Goal: Task Accomplishment & Management: Use online tool/utility

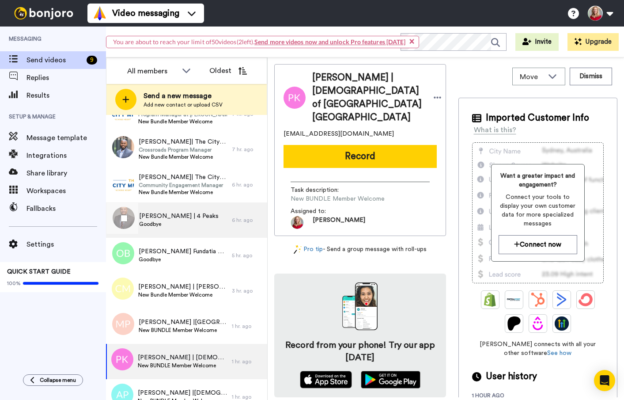
scroll to position [42, 0]
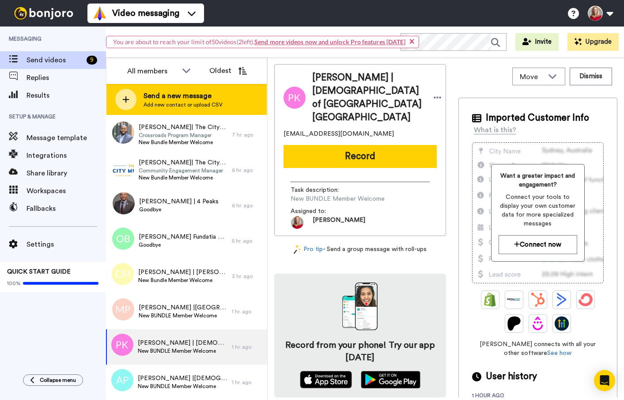
click at [168, 95] on span "Send a new message" at bounding box center [183, 96] width 79 height 11
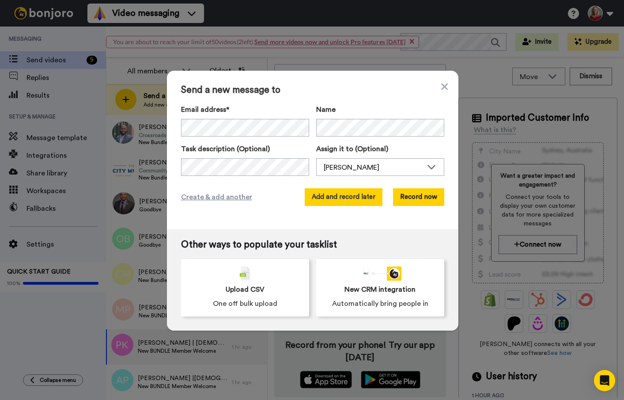
click at [339, 197] on button "Add and record later" at bounding box center [344, 197] width 78 height 18
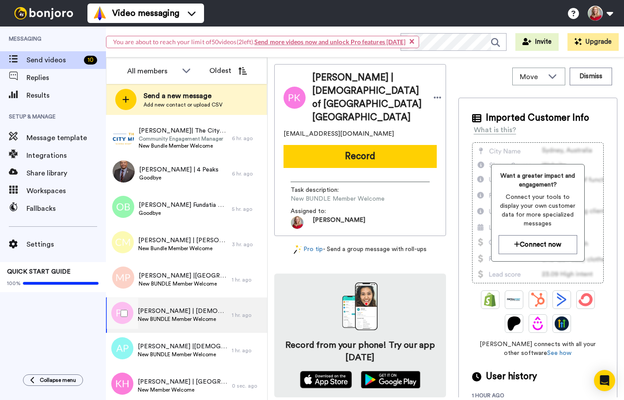
scroll to position [77, 0]
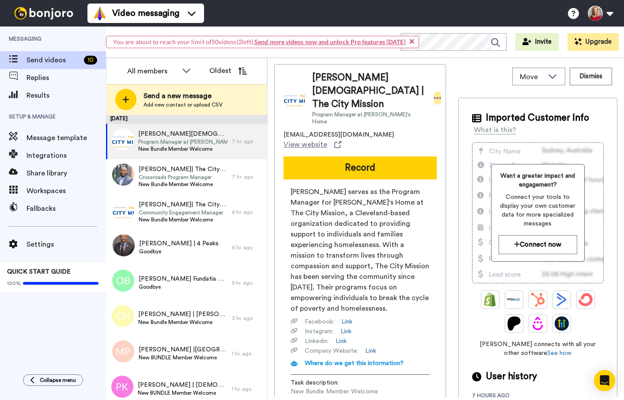
click at [434, 97] on icon at bounding box center [438, 98] width 8 height 2
click at [427, 139] on li "Dismiss" at bounding box center [439, 140] width 64 height 12
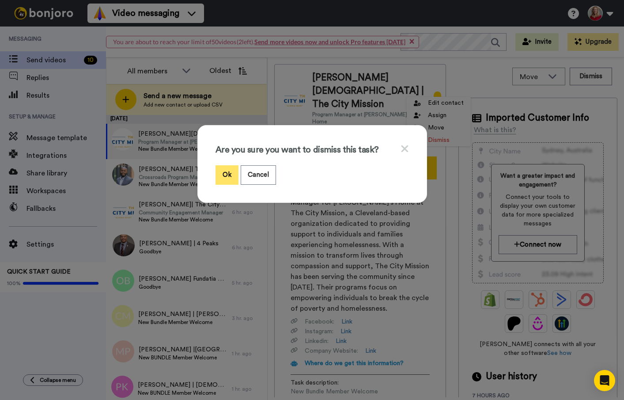
click at [224, 172] on button "Ok" at bounding box center [227, 174] width 23 height 19
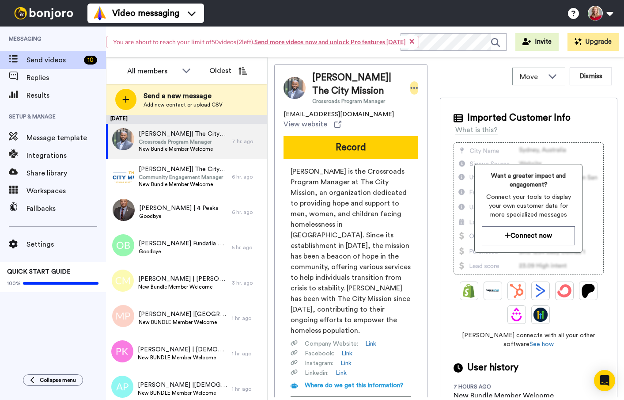
click at [411, 88] on icon at bounding box center [415, 88] width 8 height 2
click at [427, 137] on li "Dismiss" at bounding box center [439, 140] width 64 height 12
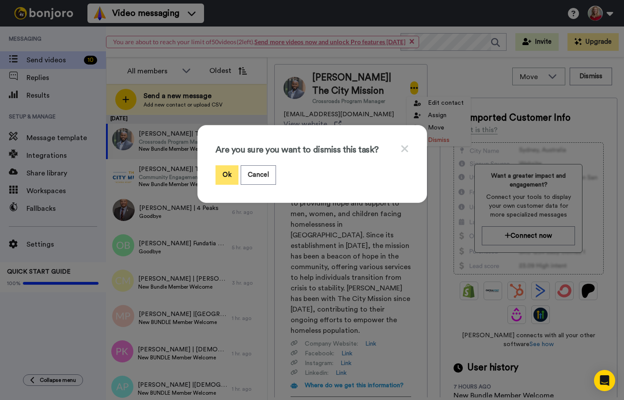
click at [222, 172] on button "Ok" at bounding box center [227, 174] width 23 height 19
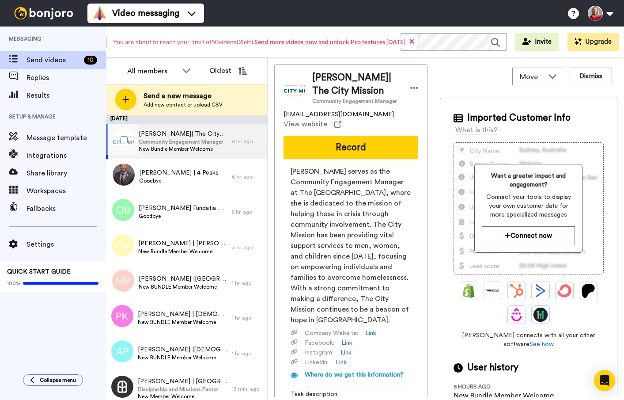
click at [176, 146] on span "New Bundle Member Welcome" at bounding box center [183, 148] width 89 height 7
drag, startPoint x: 411, startPoint y: 90, endPoint x: 413, endPoint y: 96, distance: 6.6
click at [411, 90] on icon at bounding box center [414, 87] width 8 height 9
click at [426, 141] on li "Dismiss" at bounding box center [438, 140] width 64 height 12
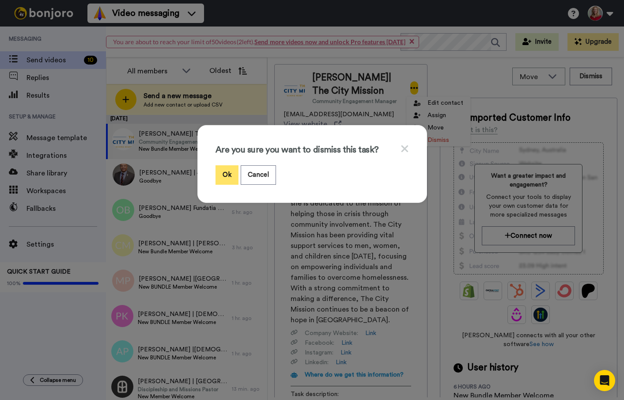
click at [225, 175] on button "Ok" at bounding box center [227, 174] width 23 height 19
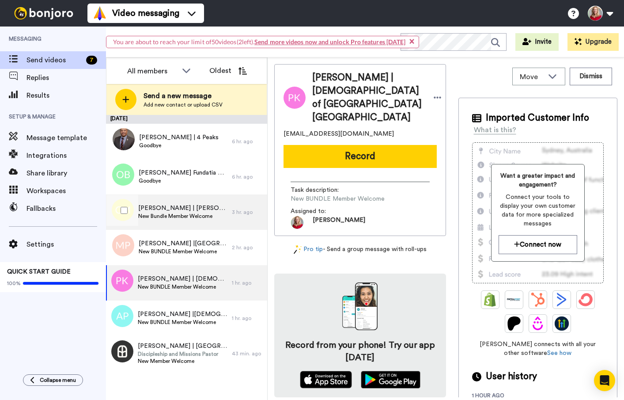
click at [167, 219] on span "New Bundle Member Welcome" at bounding box center [182, 215] width 89 height 7
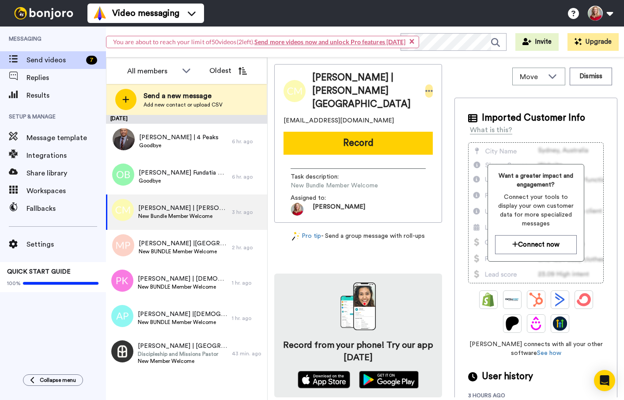
click at [425, 90] on icon at bounding box center [429, 91] width 8 height 9
click at [433, 141] on li "Dismiss" at bounding box center [439, 143] width 64 height 12
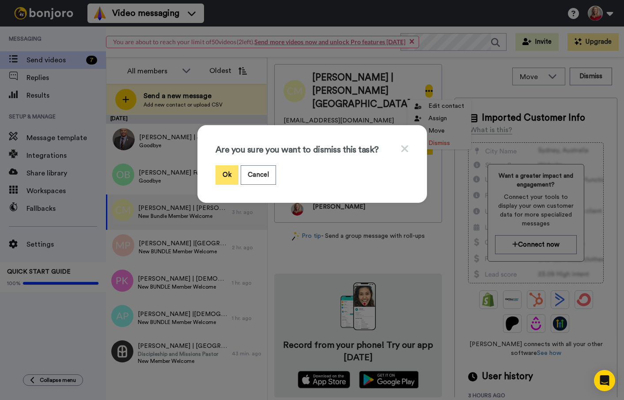
click at [227, 173] on button "Ok" at bounding box center [227, 174] width 23 height 19
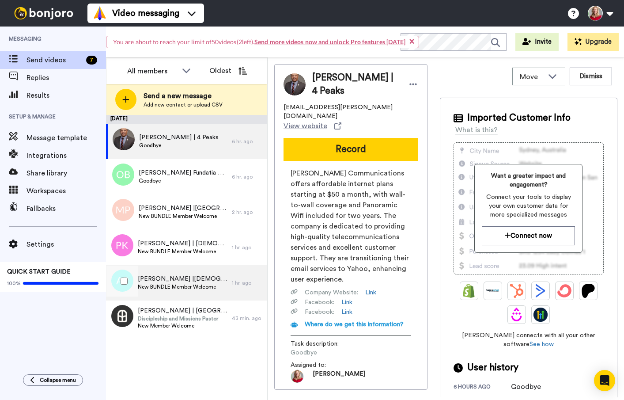
click at [166, 284] on span "New BUNDLE Member Welcome" at bounding box center [183, 286] width 90 height 7
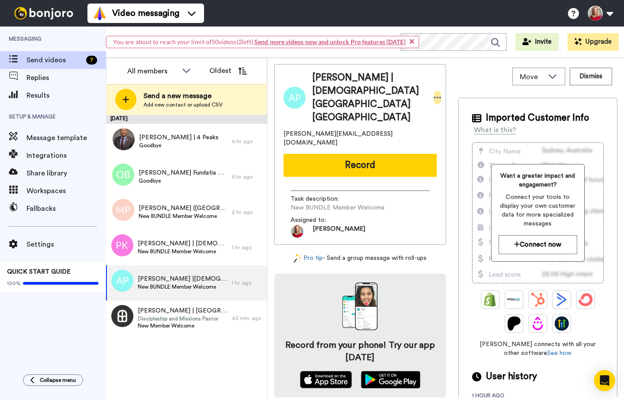
click at [434, 93] on icon at bounding box center [438, 97] width 8 height 9
click at [426, 137] on li "Dismiss" at bounding box center [439, 143] width 64 height 12
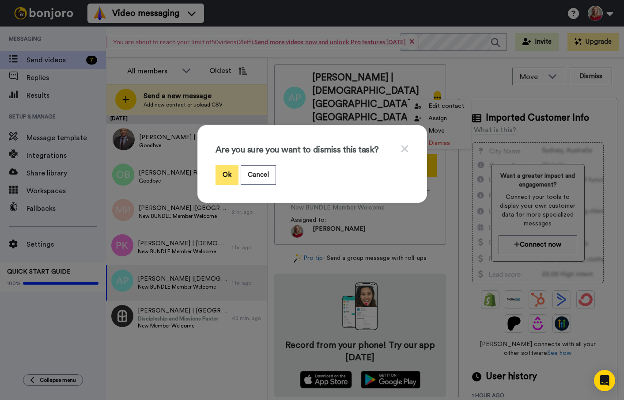
click at [219, 173] on button "Ok" at bounding box center [227, 174] width 23 height 19
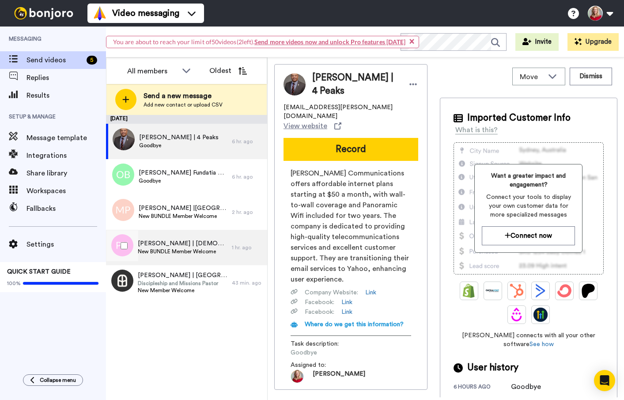
click at [189, 245] on span "[PERSON_NAME] | [DEMOGRAPHIC_DATA] of [GEOGRAPHIC_DATA] [GEOGRAPHIC_DATA]" at bounding box center [183, 243] width 90 height 9
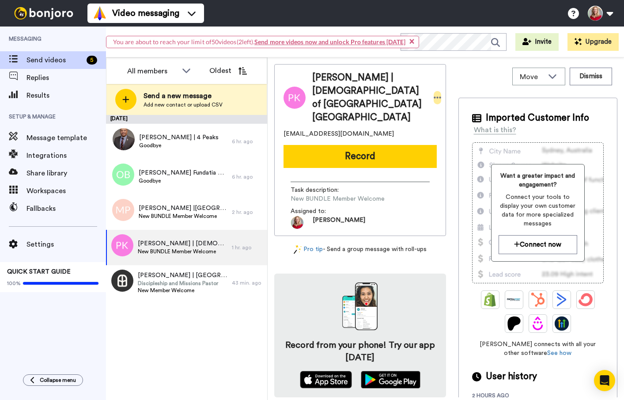
click at [434, 93] on icon at bounding box center [438, 97] width 8 height 9
click at [430, 139] on li "Dismiss" at bounding box center [439, 143] width 64 height 12
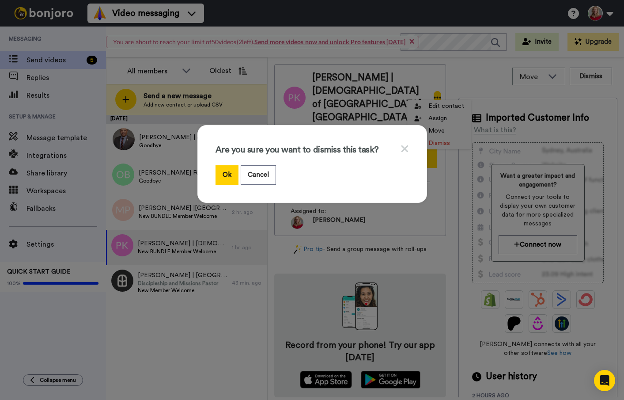
drag, startPoint x: 227, startPoint y: 174, endPoint x: 222, endPoint y: 190, distance: 17.5
click at [227, 174] on button "Ok" at bounding box center [227, 174] width 23 height 19
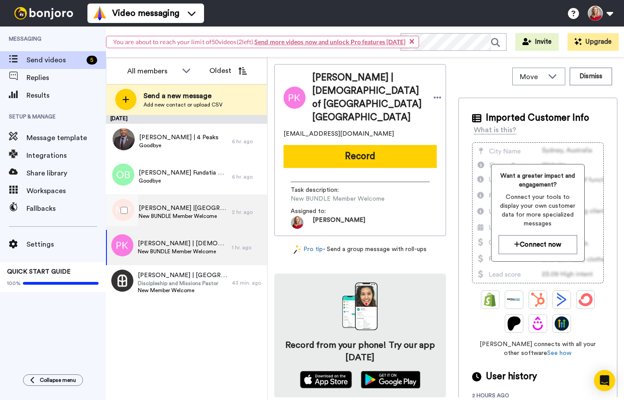
click at [201, 212] on span "New BUNDLE Member Welcome" at bounding box center [183, 215] width 89 height 7
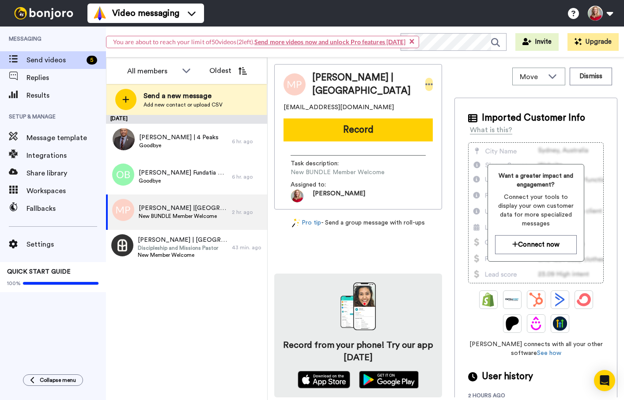
click at [425, 89] on icon at bounding box center [429, 84] width 8 height 9
click at [431, 143] on li "Dismiss" at bounding box center [439, 143] width 64 height 12
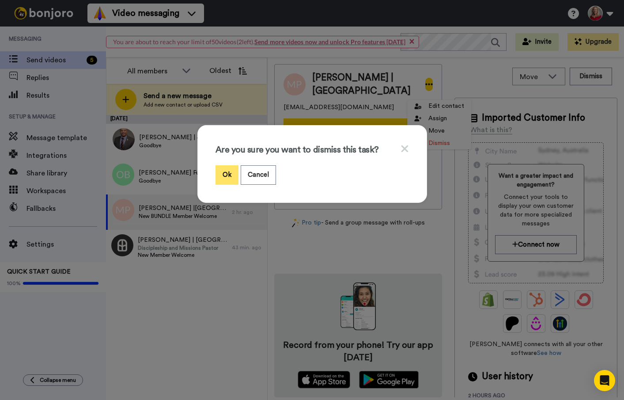
click at [230, 170] on button "Ok" at bounding box center [227, 174] width 23 height 19
